Goal: Find specific fact: Find specific fact

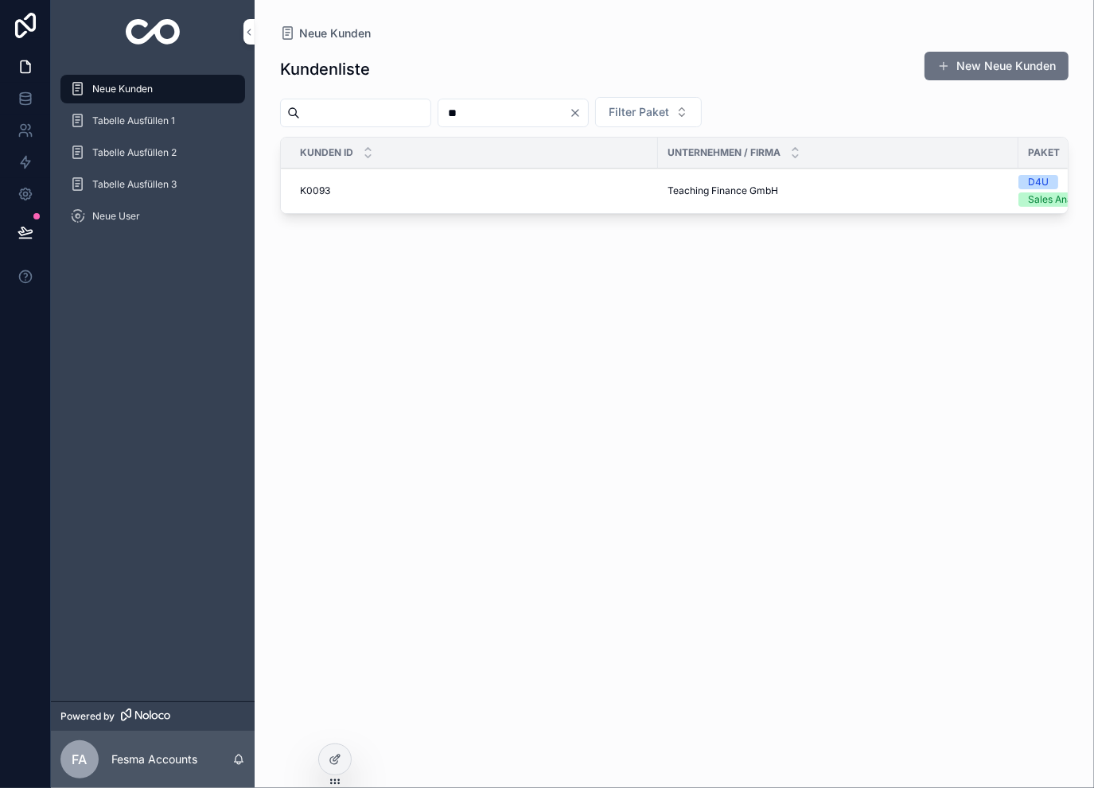
click at [521, 117] on input "**" at bounding box center [503, 113] width 130 height 22
type input "***"
click at [688, 190] on span "[PERSON_NAME] Coaching" at bounding box center [728, 191] width 123 height 13
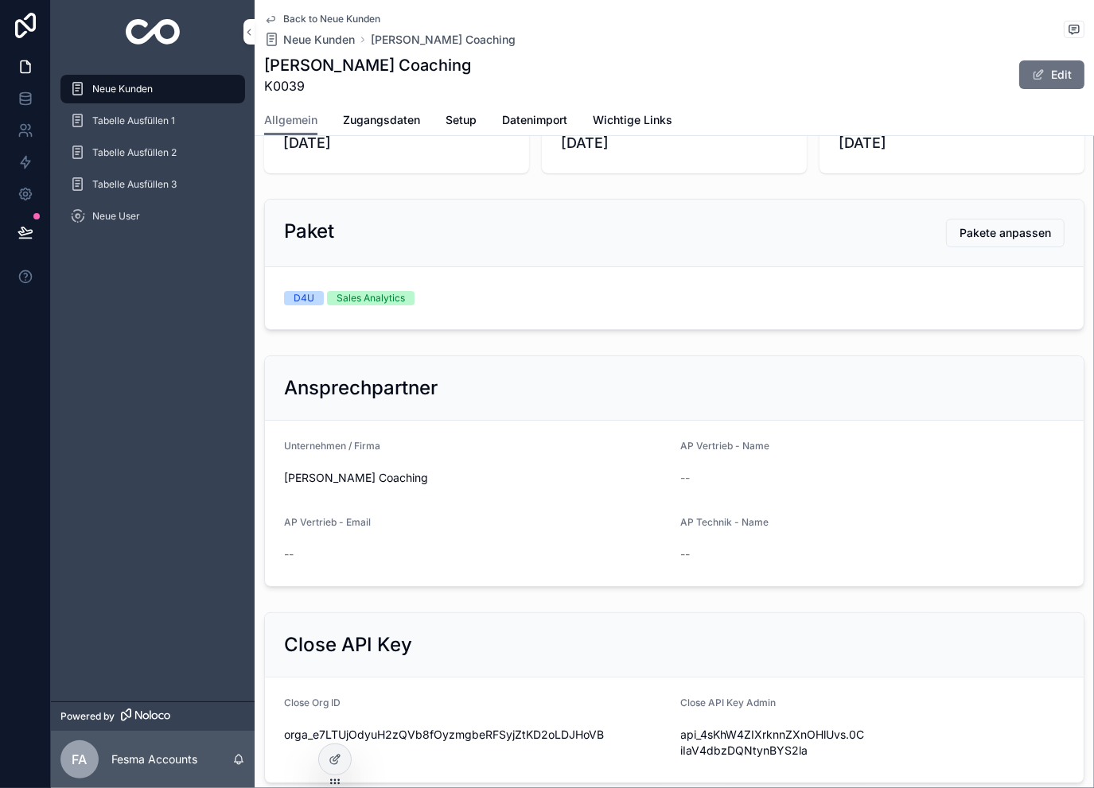
scroll to position [53, 0]
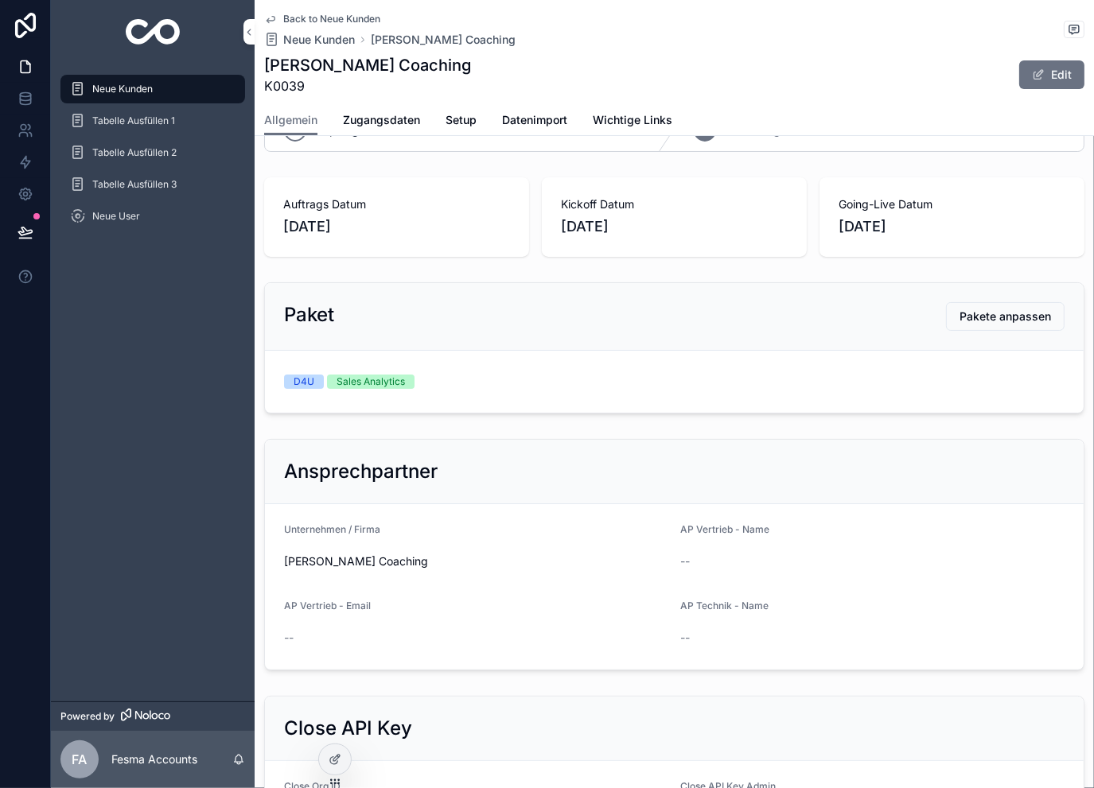
click at [385, 126] on span "Zugangsdaten" at bounding box center [381, 120] width 77 height 16
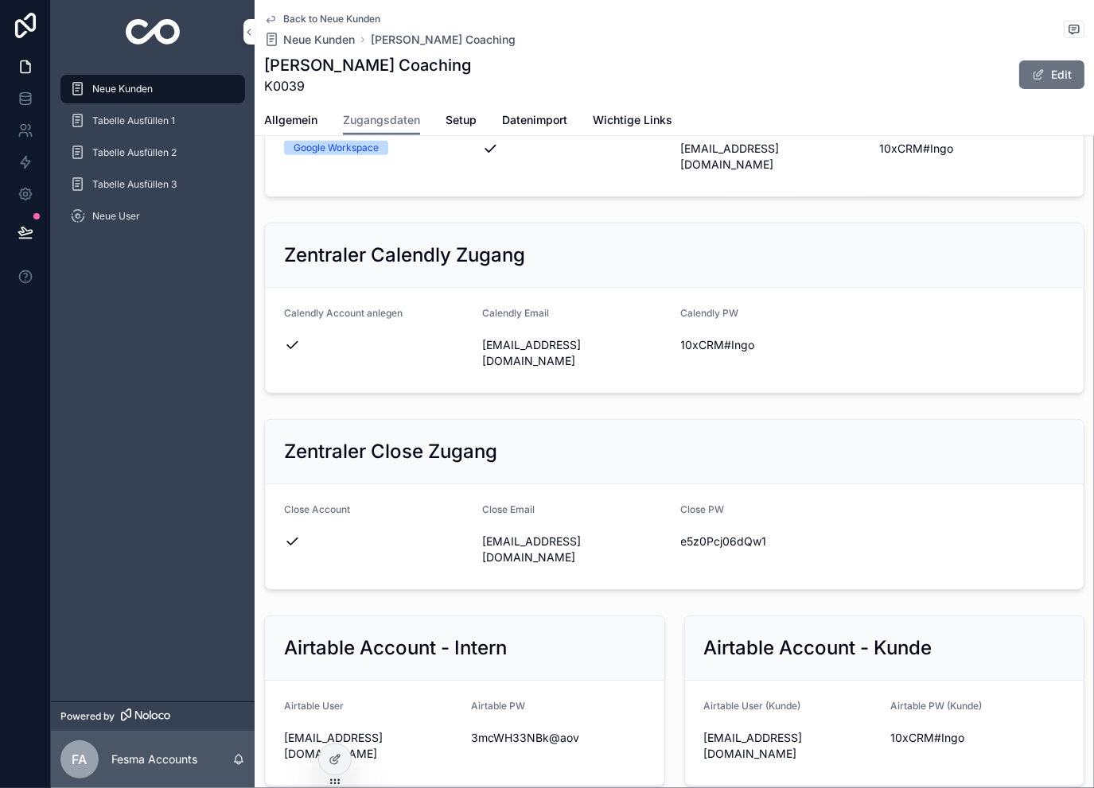
scroll to position [689, 0]
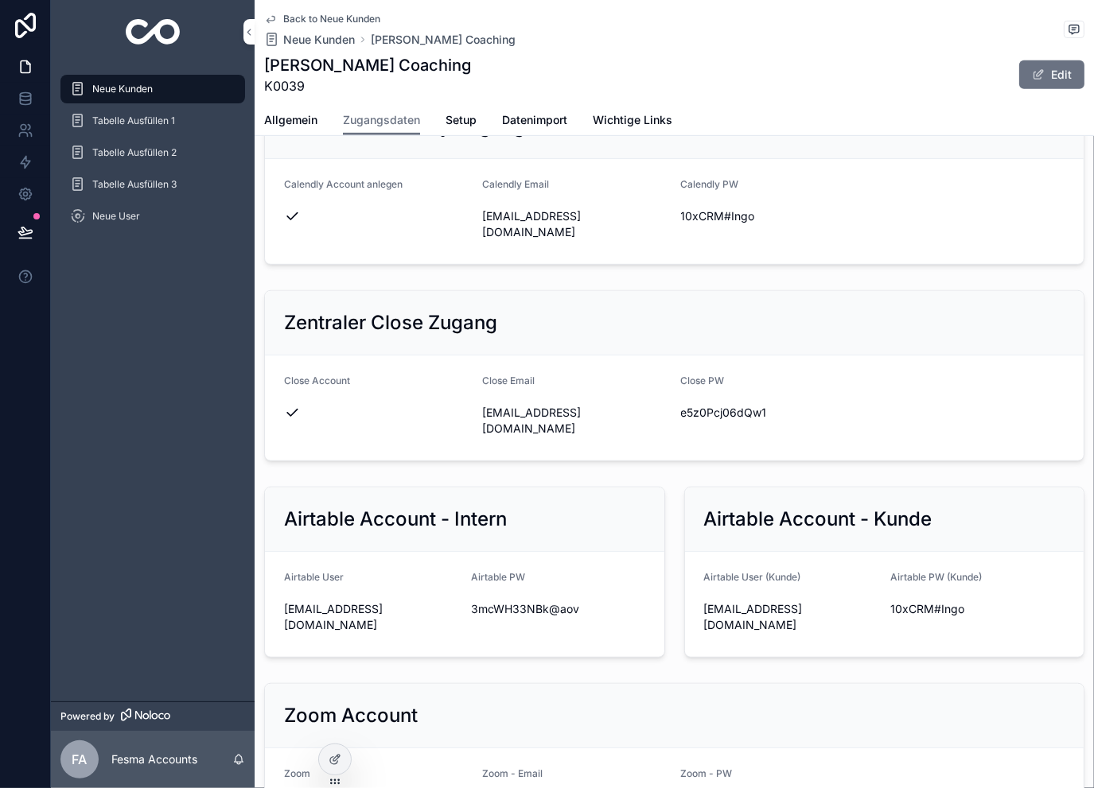
click at [0, 0] on icon "scrollable content" at bounding box center [0, 0] width 0 height 0
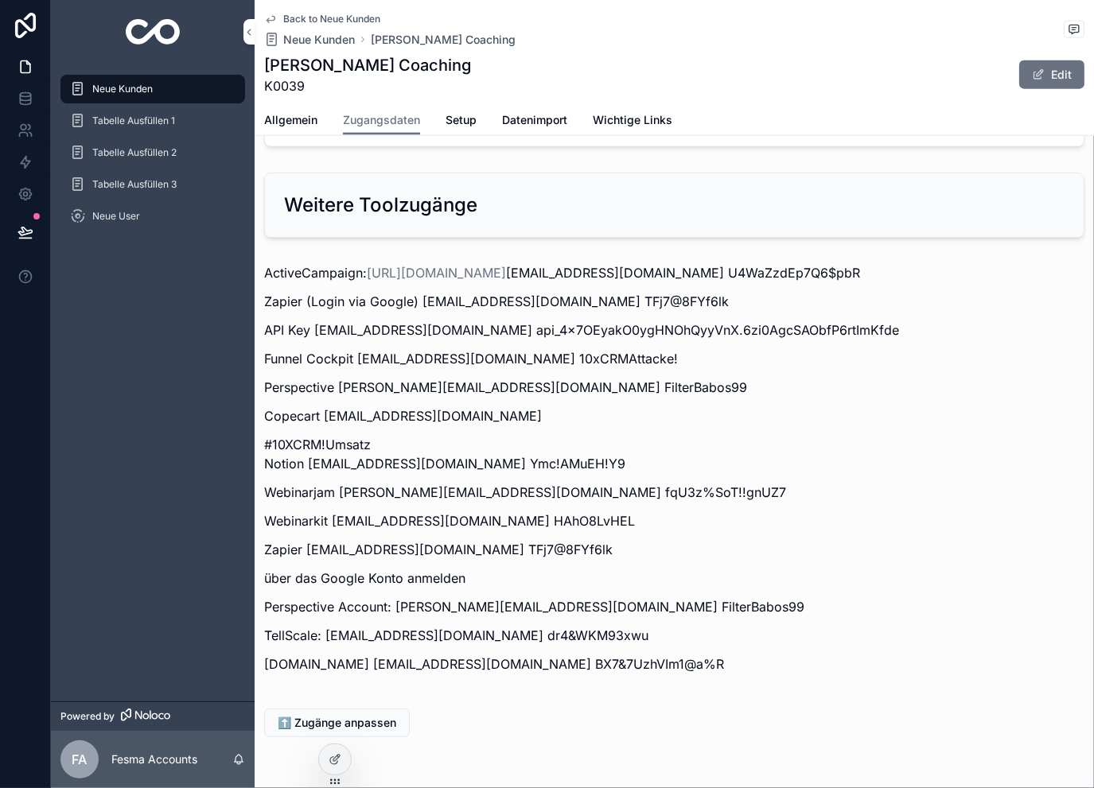
scroll to position [1920, 0]
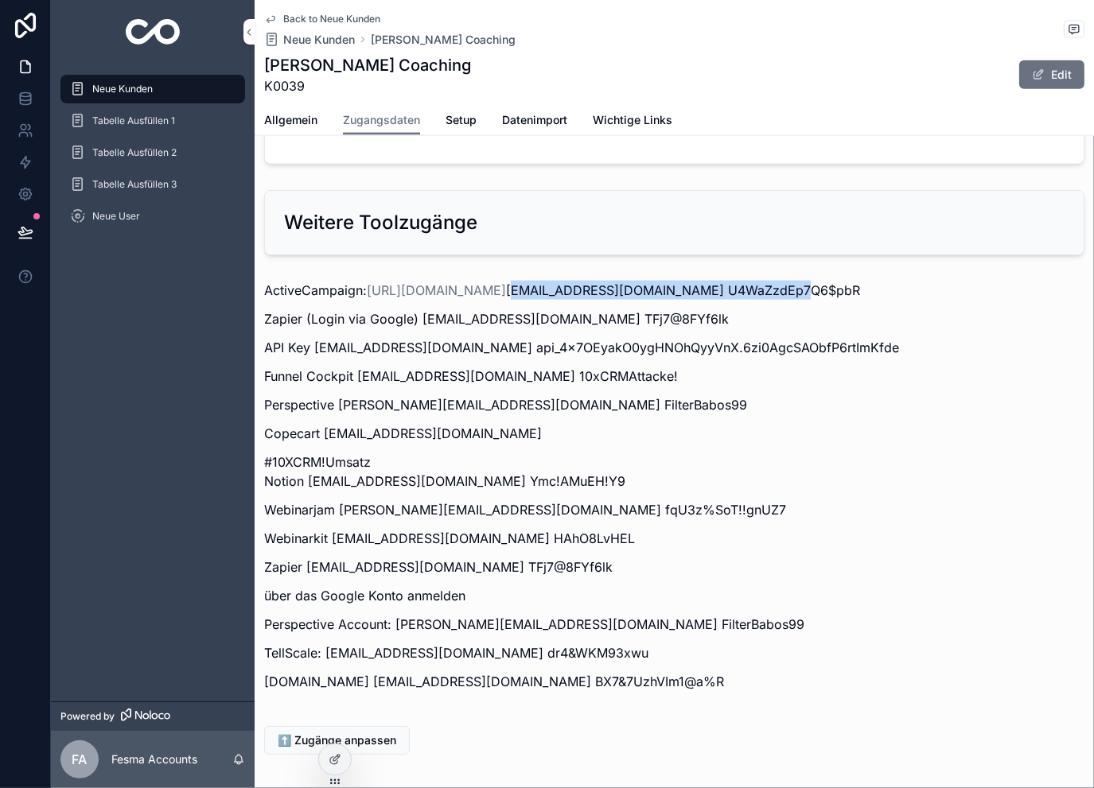
drag, startPoint x: 607, startPoint y: 270, endPoint x: 867, endPoint y: 270, distance: 260.1
click at [867, 281] on p "ActiveCampaign: [URL][DOMAIN_NAME] [EMAIL_ADDRESS][DOMAIN_NAME] U4WaZzdEp7Q6$pbR" at bounding box center [674, 290] width 820 height 19
copy p "[EMAIL_ADDRESS][DOMAIN_NAME]"
drag, startPoint x: 876, startPoint y: 274, endPoint x: 1010, endPoint y: 261, distance: 135.0
click at [1010, 281] on p "ActiveCampaign: [URL][DOMAIN_NAME] [EMAIL_ADDRESS][DOMAIN_NAME] U4WaZzdEp7Q6$pbR" at bounding box center [674, 290] width 820 height 19
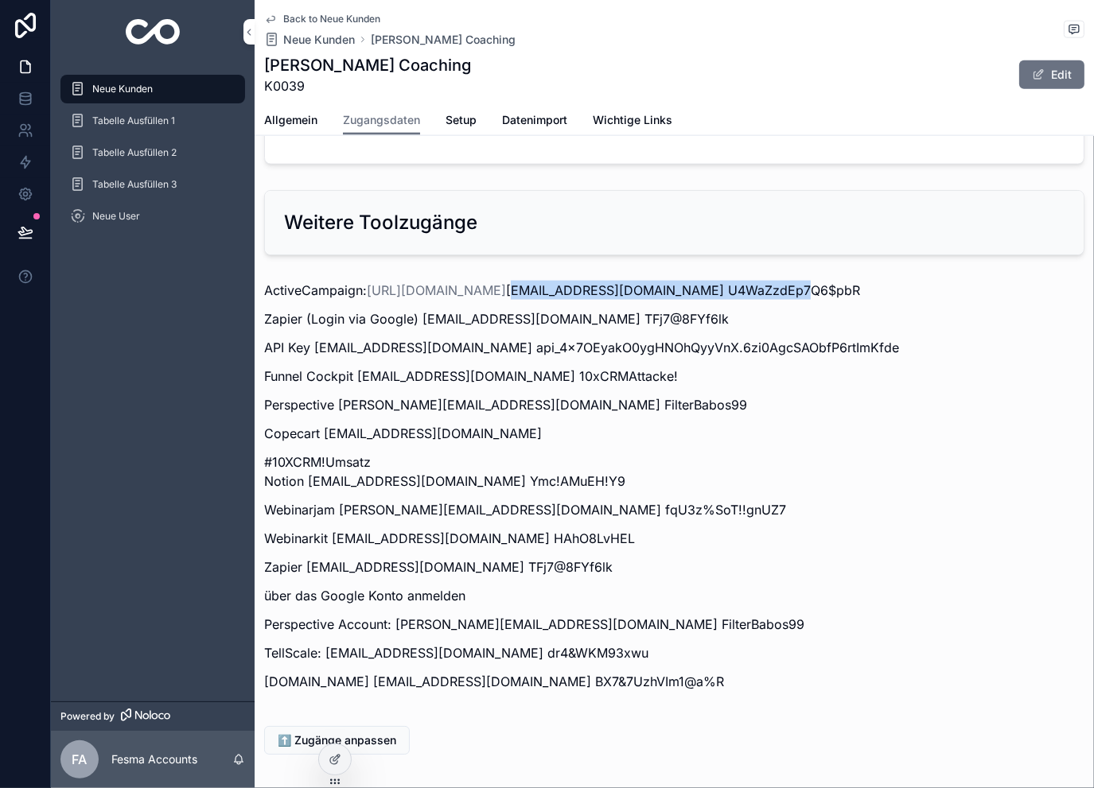
copy p "U4WaZzdEp7Q6$pbR"
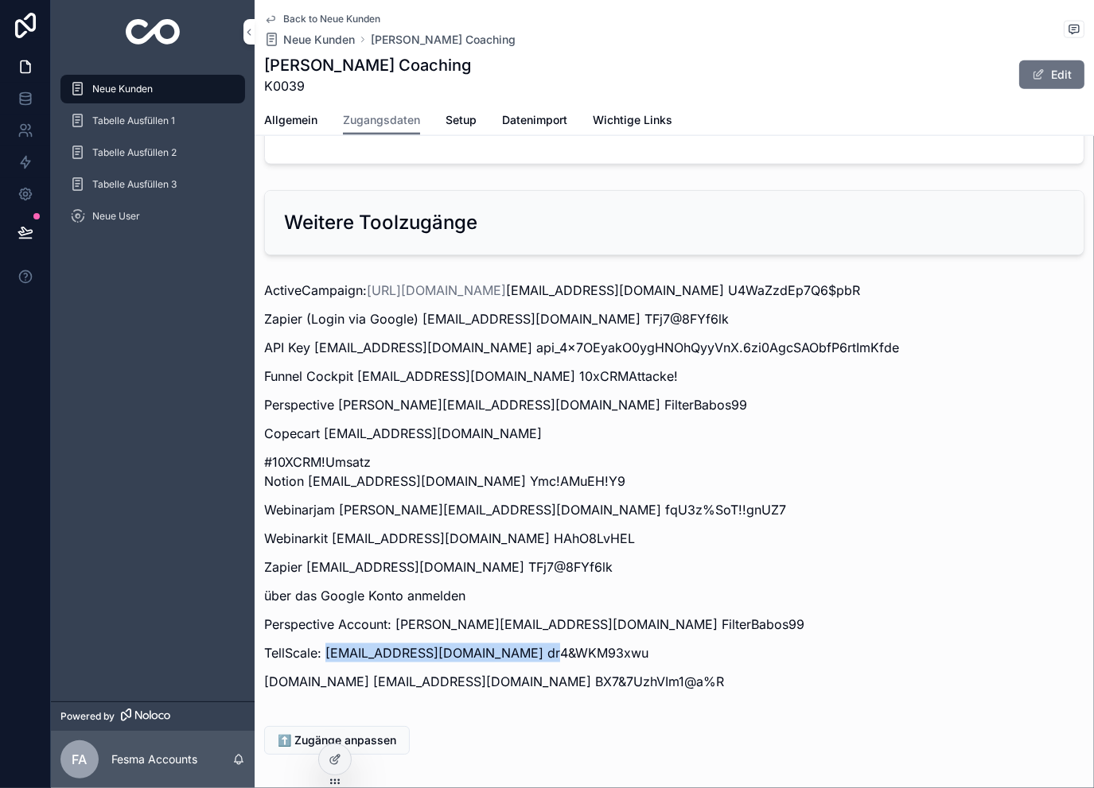
drag, startPoint x: 324, startPoint y: 628, endPoint x: 538, endPoint y: 641, distance: 214.4
click at [538, 641] on div "ActiveCampaign: [URL][DOMAIN_NAME] [EMAIL_ADDRESS][DOMAIN_NAME] U4WaZzdEp7Q6$pb…" at bounding box center [674, 486] width 820 height 411
copy p "[EMAIL_ADDRESS][DOMAIN_NAME]"
drag, startPoint x: 547, startPoint y: 632, endPoint x: 649, endPoint y: 636, distance: 102.7
click at [649, 644] on p "TellScale: [EMAIL_ADDRESS][DOMAIN_NAME] dr4&WKM93xwu" at bounding box center [674, 653] width 820 height 19
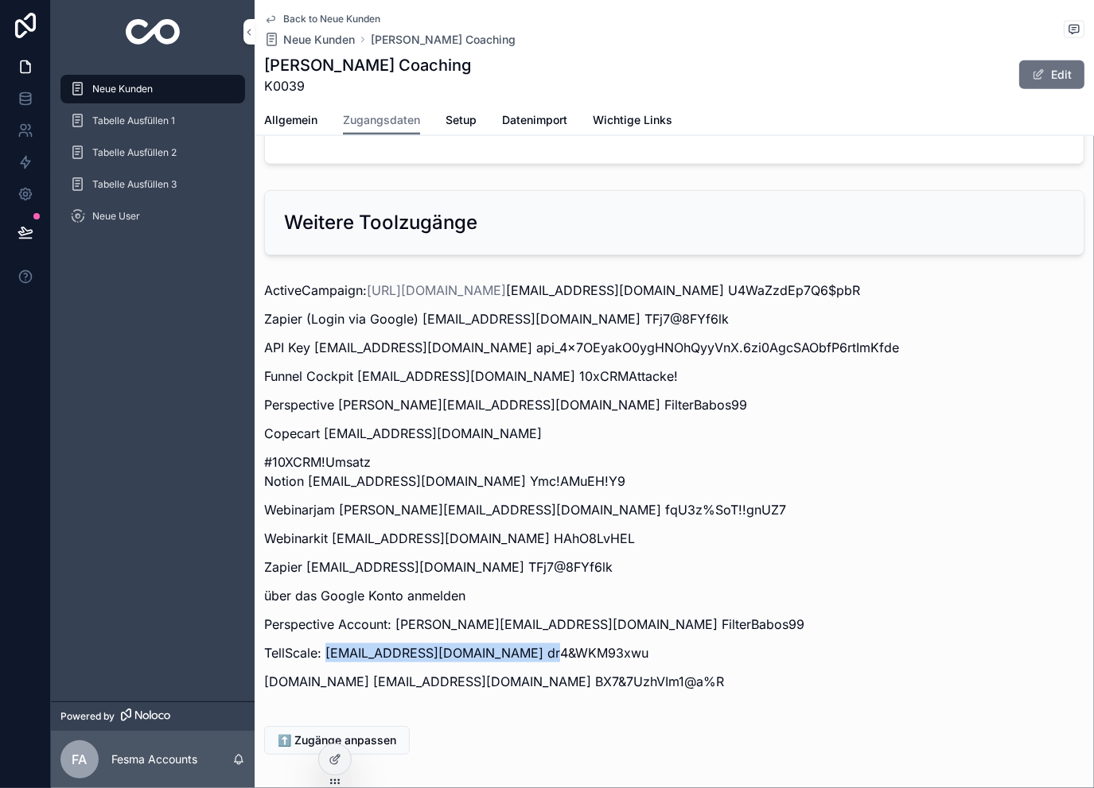
copy p "dr4&WKM93xwu"
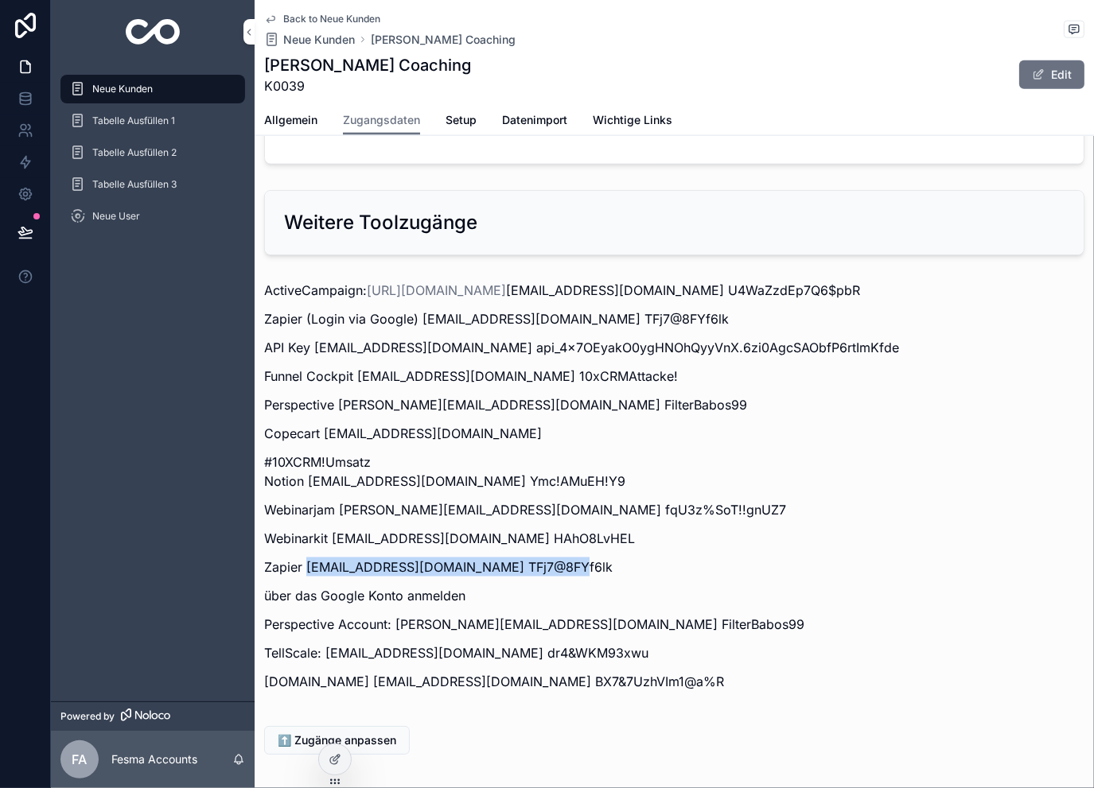
drag, startPoint x: 305, startPoint y: 543, endPoint x: 566, endPoint y: 547, distance: 261.0
click at [566, 558] on p "Zapier [EMAIL_ADDRESS][DOMAIN_NAME] TFj7@8FYf6lk" at bounding box center [674, 567] width 820 height 19
copy p "[EMAIL_ADDRESS][DOMAIN_NAME]"
drag, startPoint x: 574, startPoint y: 547, endPoint x: 665, endPoint y: 547, distance: 90.7
click at [665, 558] on p "Zapier [EMAIL_ADDRESS][DOMAIN_NAME] TFj7@8FYf6lk" at bounding box center [674, 567] width 820 height 19
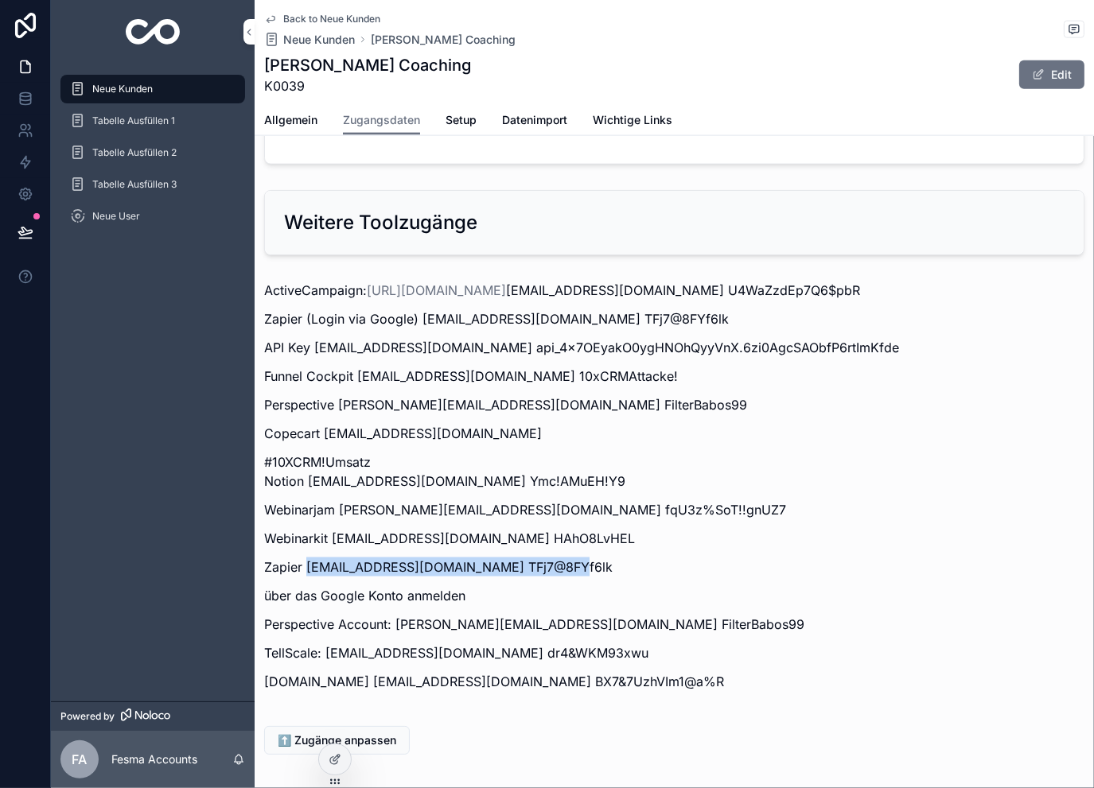
copy p "TFj7@8FYf6lk"
click at [723, 558] on p "Zapier [EMAIL_ADDRESS][DOMAIN_NAME] TFj7@8FYf6lk" at bounding box center [674, 567] width 820 height 19
drag, startPoint x: 663, startPoint y: 547, endPoint x: 576, endPoint y: 551, distance: 87.6
click at [576, 558] on p "Zapier [EMAIL_ADDRESS][DOMAIN_NAME] TFj7@8FYf6lk" at bounding box center [674, 567] width 820 height 19
copy p "TFj7@8FYf6lk"
